Goal: Task Accomplishment & Management: Complete application form

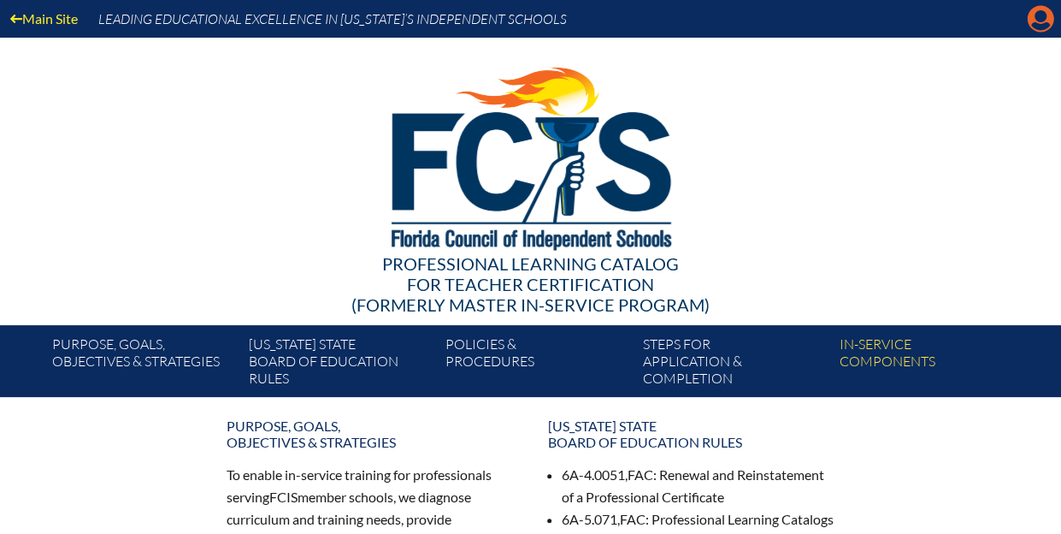
click at [1040, 16] on icon "Manage account" at bounding box center [1040, 18] width 27 height 27
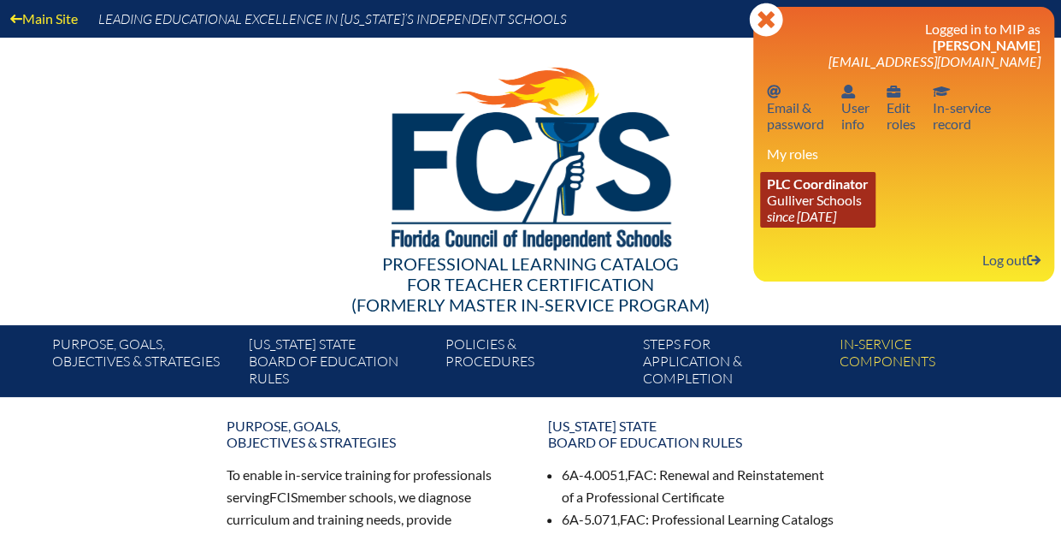
click at [848, 197] on link "PLC Coordinator Gulliver Schools since [DATE]" at bounding box center [817, 200] width 115 height 56
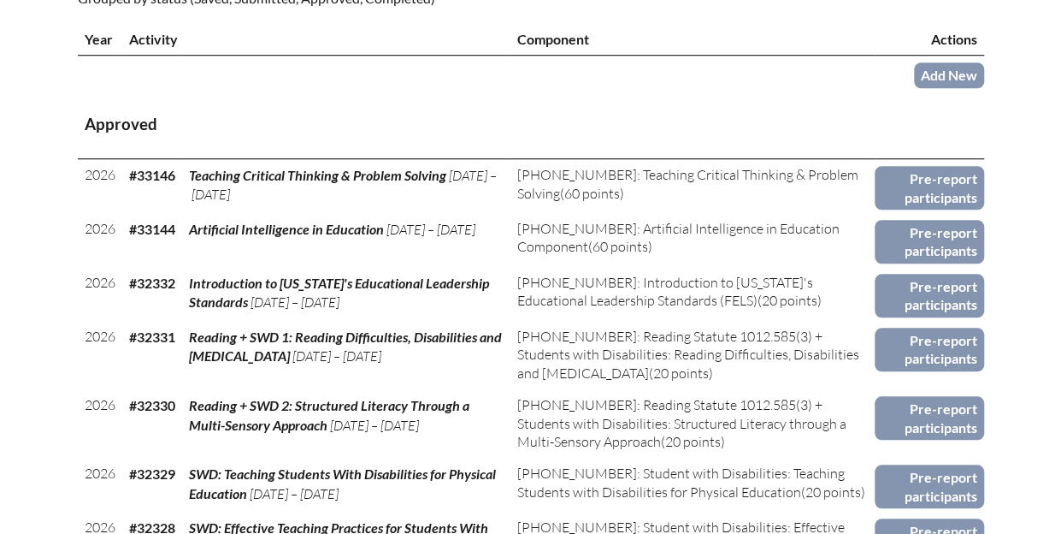
scroll to position [684, 0]
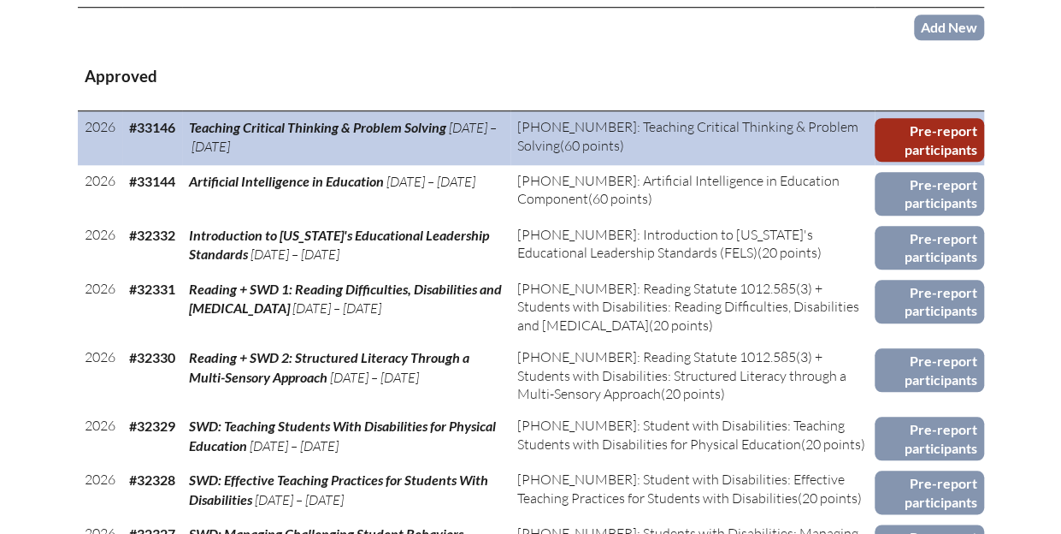
click at [954, 129] on link "Pre-report participants" at bounding box center [929, 140] width 109 height 44
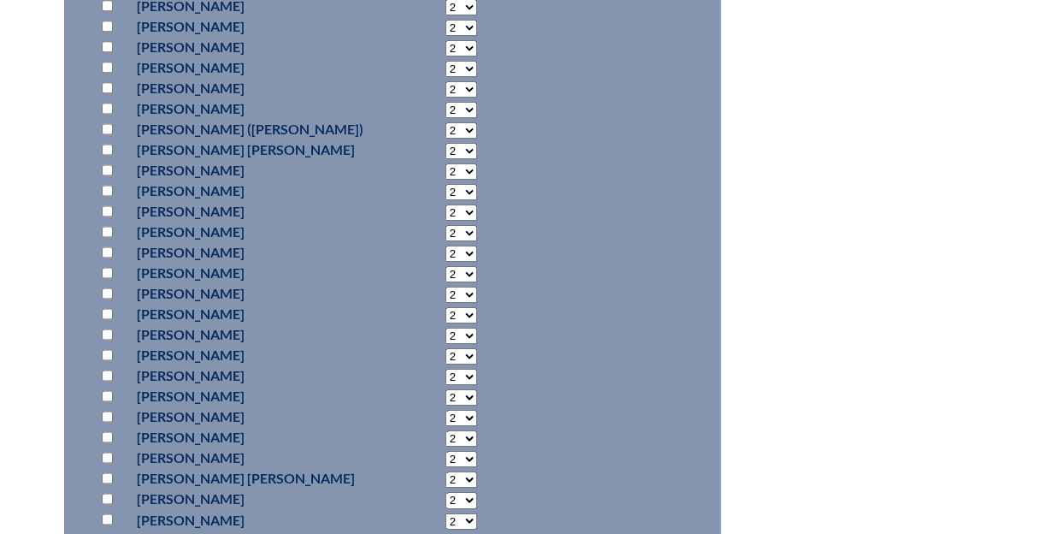
scroll to position [4275, 0]
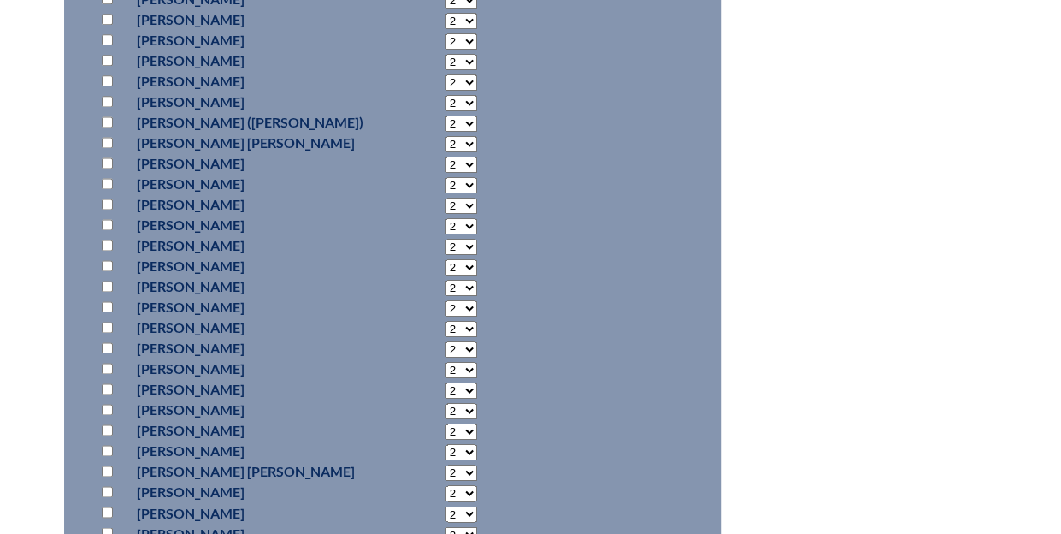
click at [105, 263] on input "checkbox" at bounding box center [107, 265] width 11 height 11
checkbox input "true"
click at [457, 266] on select "2 3 4 5 6 7 8 9 10 11 12 13 14 15 16 17 18 19 20 21 22 23" at bounding box center [461, 267] width 32 height 16
select select "22"
click at [445, 259] on select "2 3 4 5 6 7 8 9 10 11 12 13 14 15 16 17 18 19 20 21 22 23" at bounding box center [461, 267] width 32 height 16
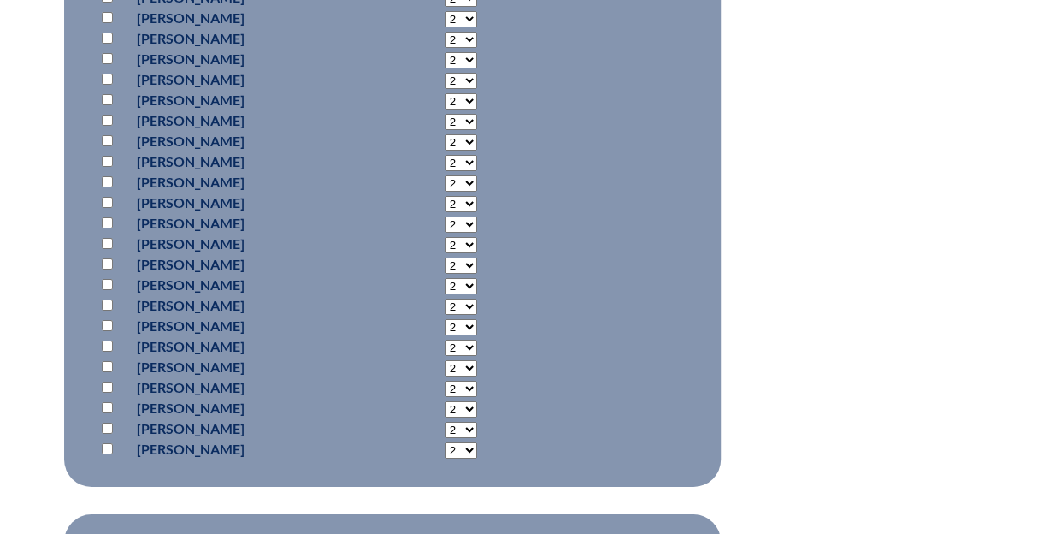
scroll to position [6413, 0]
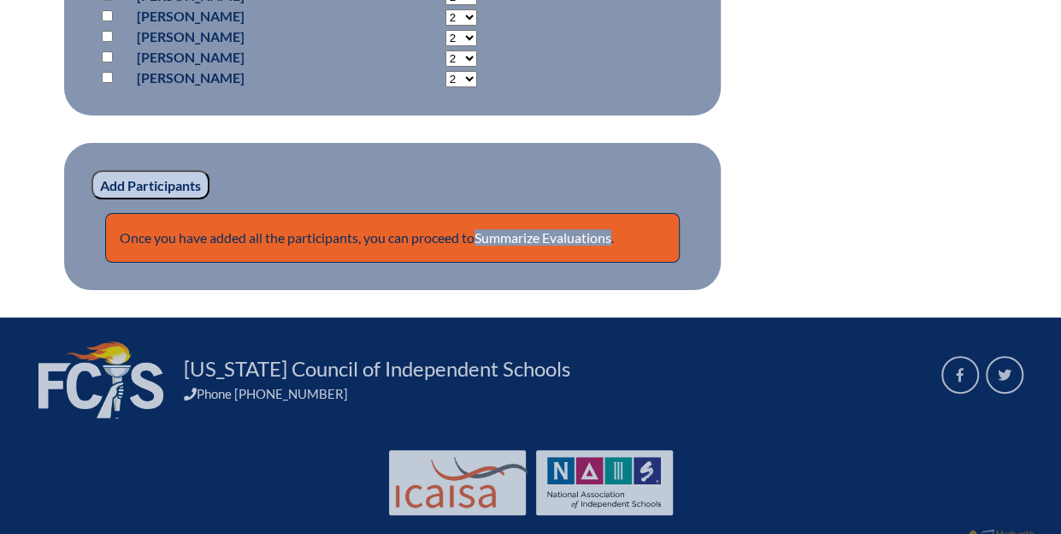
click at [160, 179] on input "Add Participants" at bounding box center [150, 184] width 118 height 29
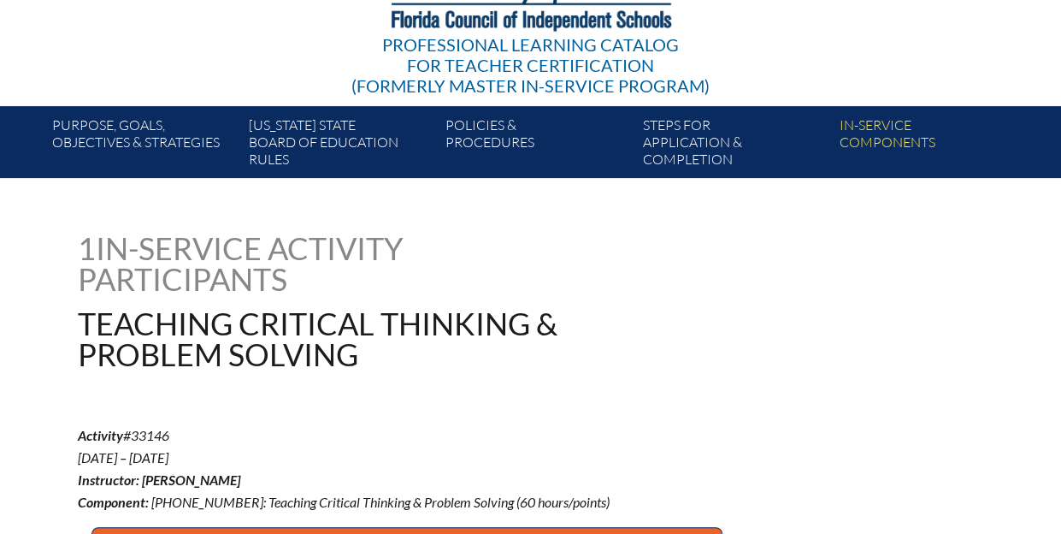
scroll to position [521, 0]
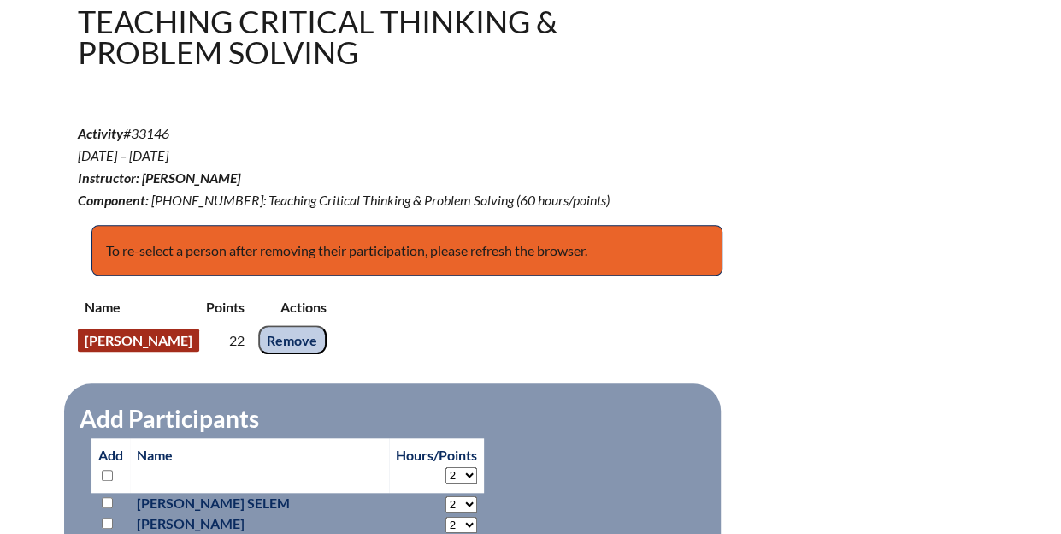
click at [169, 336] on link "Michele Noblet" at bounding box center [138, 339] width 121 height 23
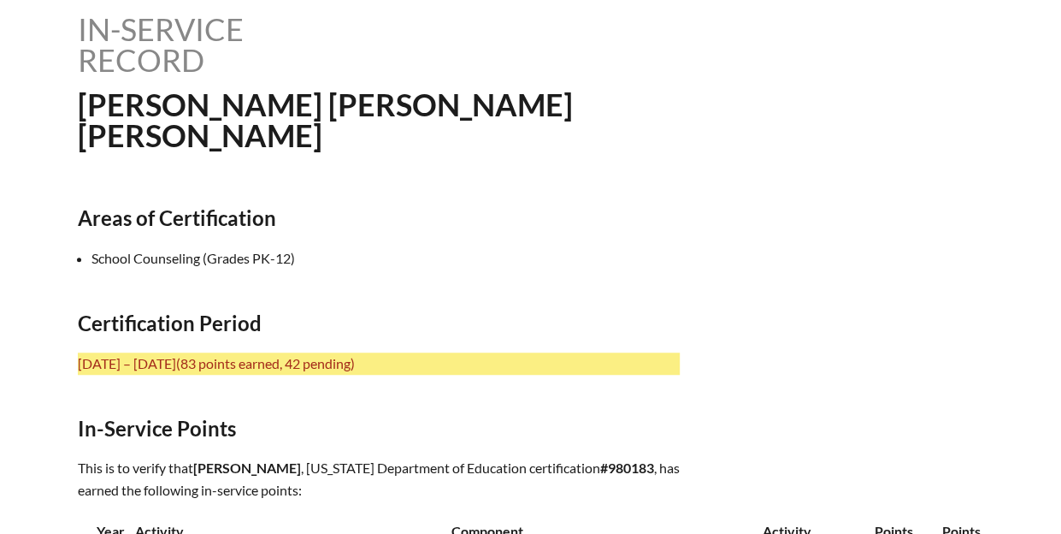
scroll to position [428, 0]
